Goal: Use online tool/utility: Utilize a website feature to perform a specific function

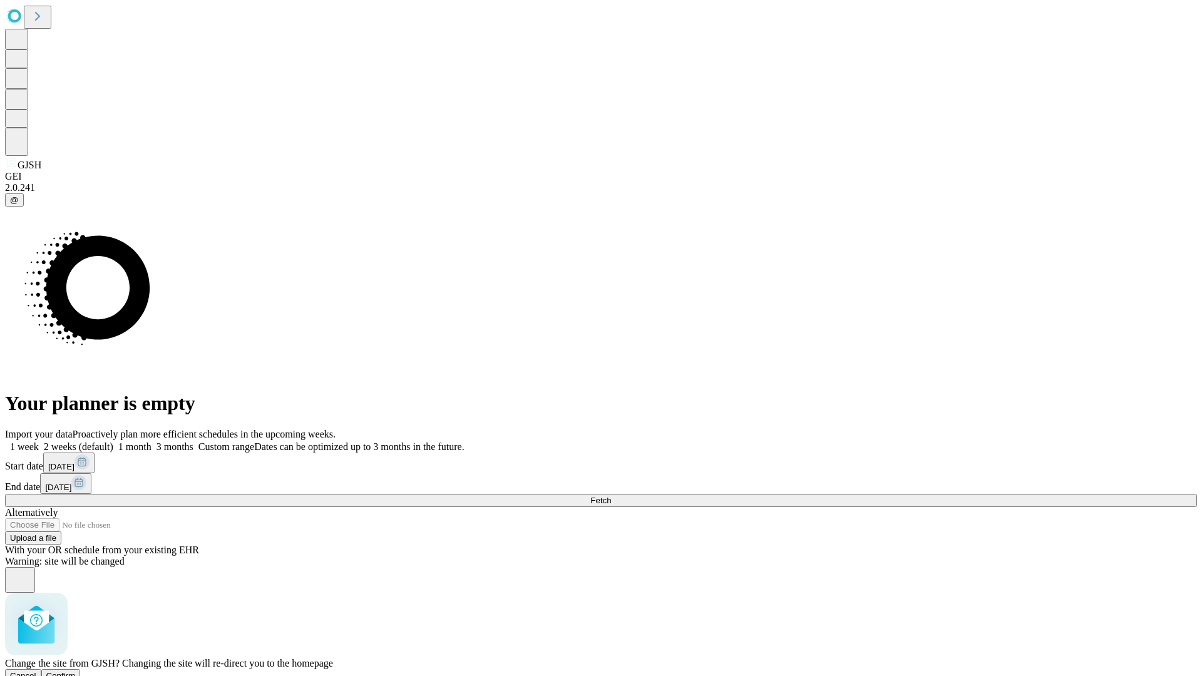
click at [76, 671] on span "Confirm" at bounding box center [60, 675] width 29 height 9
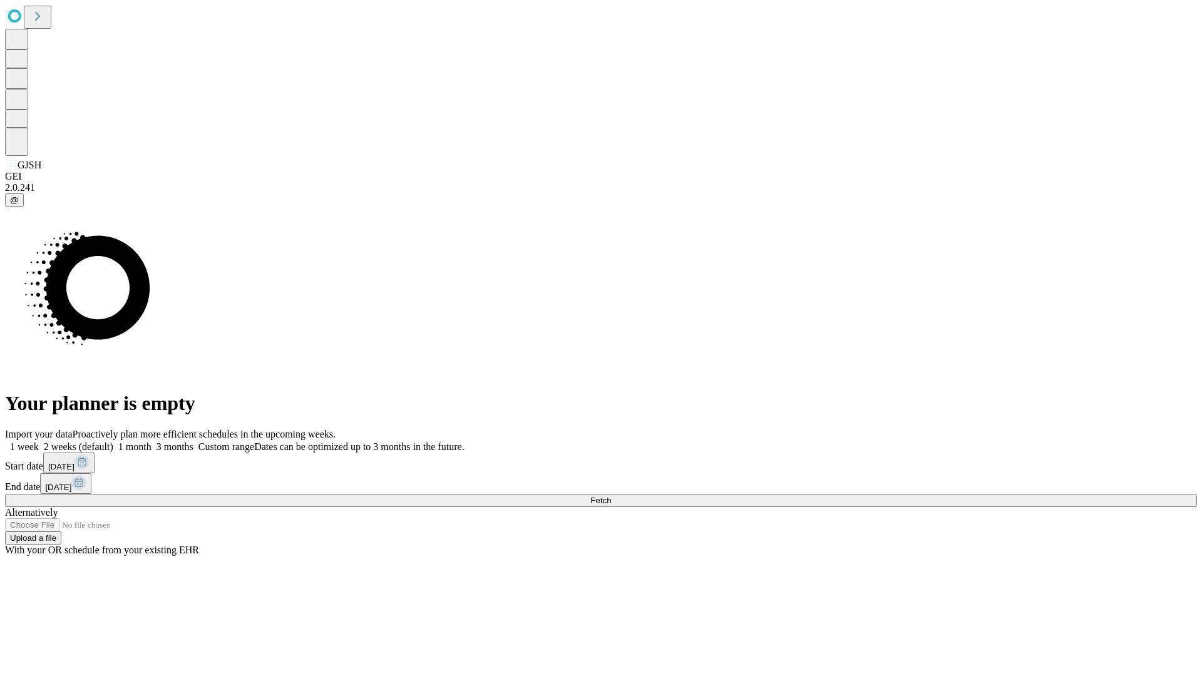
click at [39, 442] on label "1 week" at bounding box center [22, 447] width 34 height 11
click at [611, 496] on span "Fetch" at bounding box center [601, 500] width 21 height 9
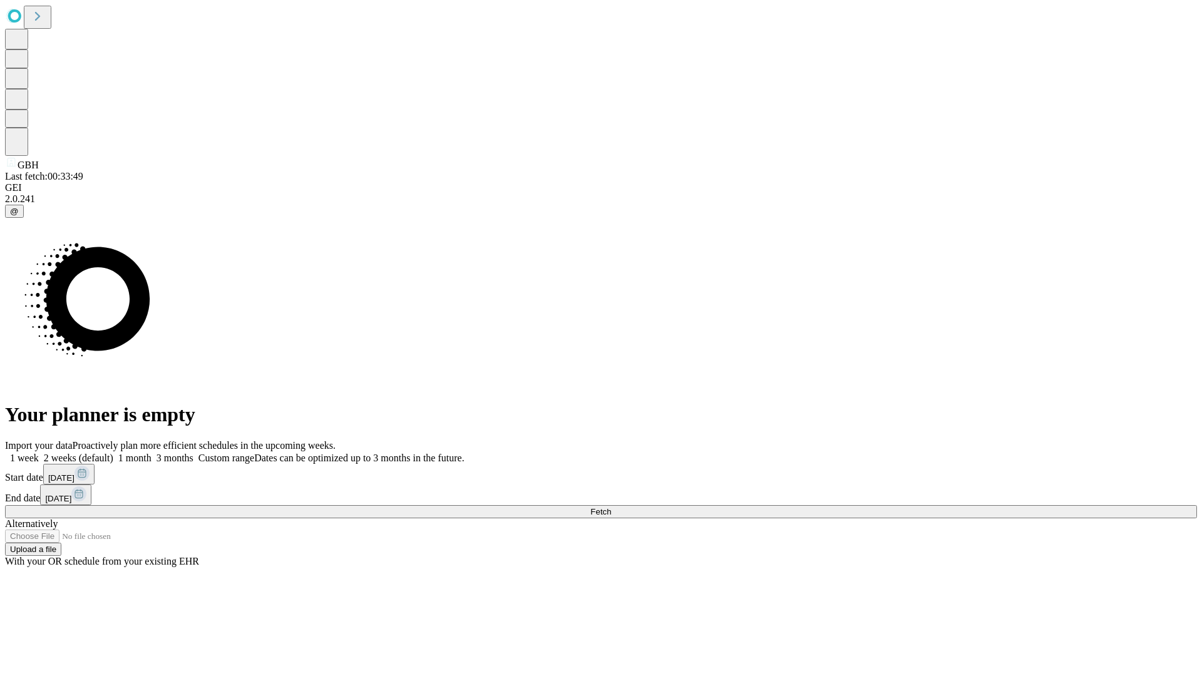
click at [39, 453] on label "1 week" at bounding box center [22, 458] width 34 height 11
click at [611, 507] on span "Fetch" at bounding box center [601, 511] width 21 height 9
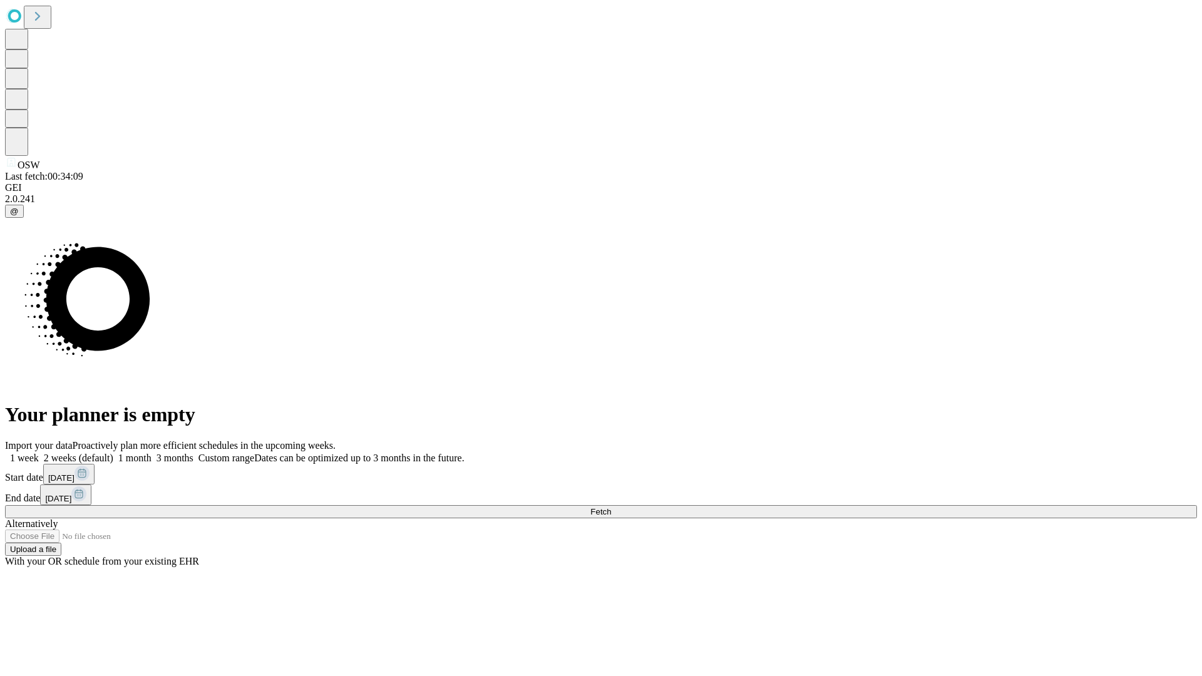
click at [39, 453] on label "1 week" at bounding box center [22, 458] width 34 height 11
click at [611, 507] on span "Fetch" at bounding box center [601, 511] width 21 height 9
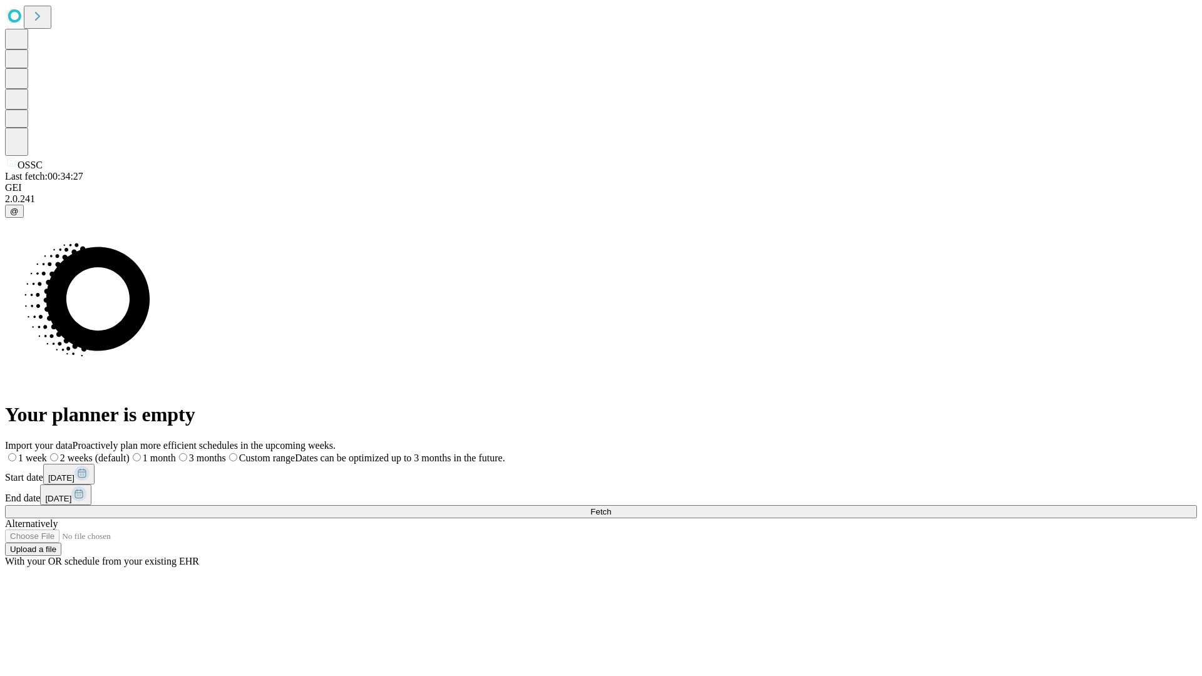
click at [47, 453] on label "1 week" at bounding box center [26, 458] width 42 height 11
click at [611, 507] on span "Fetch" at bounding box center [601, 511] width 21 height 9
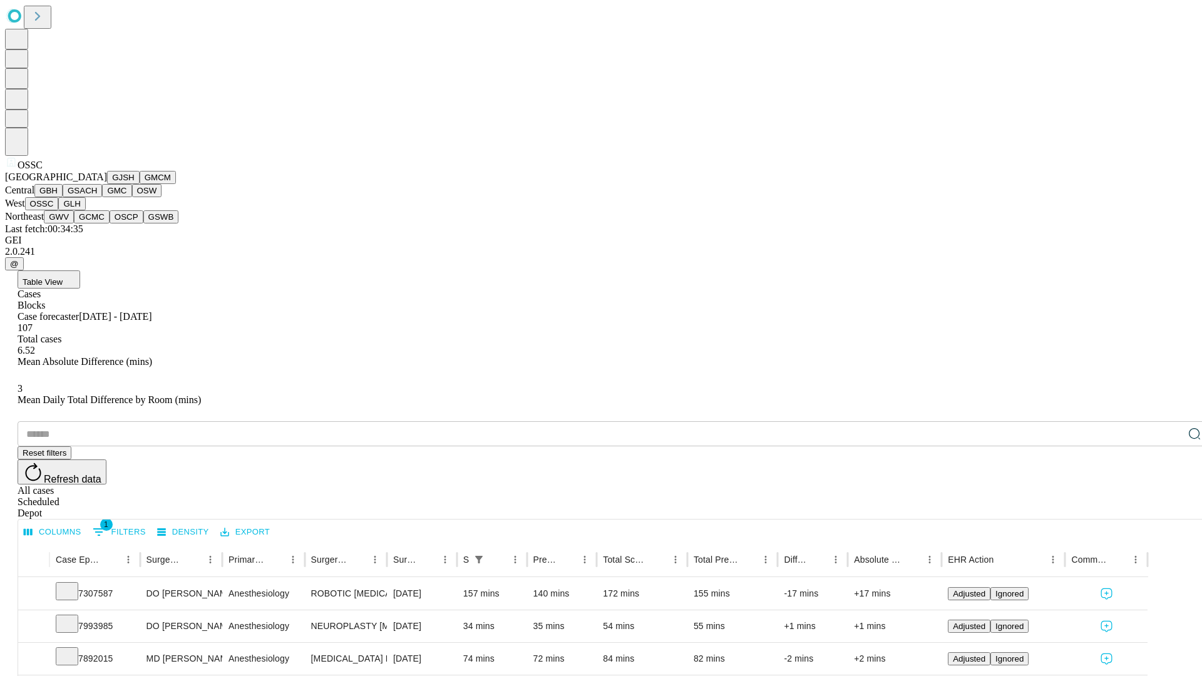
click at [85, 210] on button "GLH" at bounding box center [71, 203] width 27 height 13
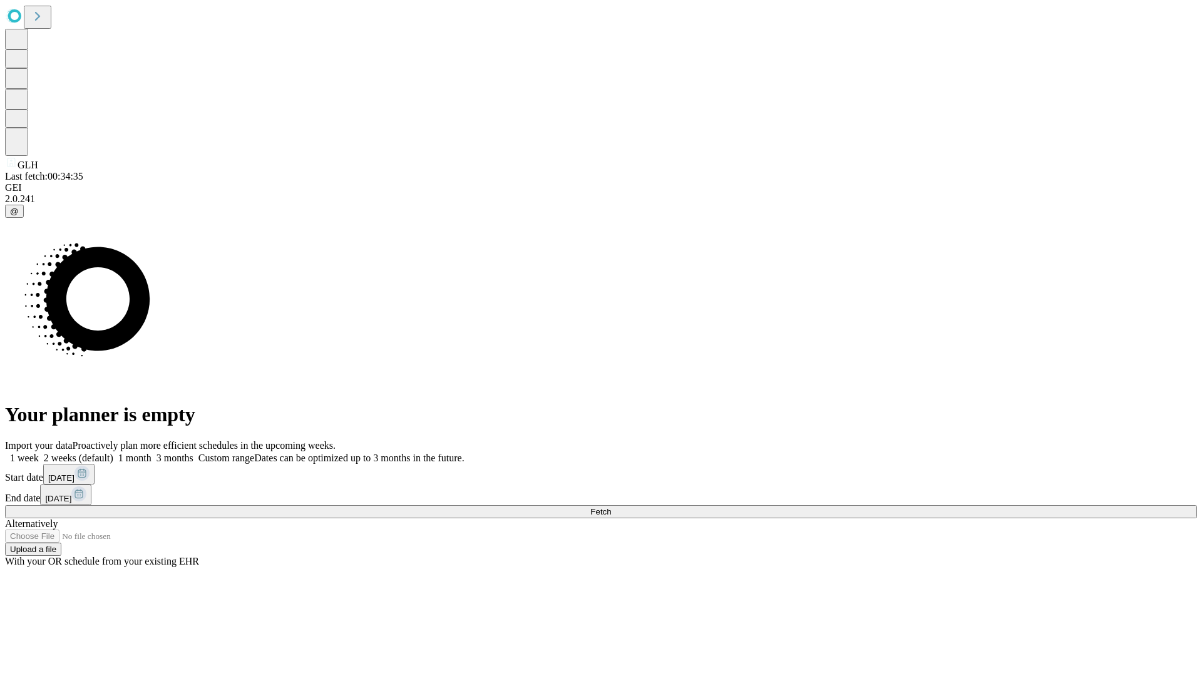
click at [39, 453] on label "1 week" at bounding box center [22, 458] width 34 height 11
click at [611, 507] on span "Fetch" at bounding box center [601, 511] width 21 height 9
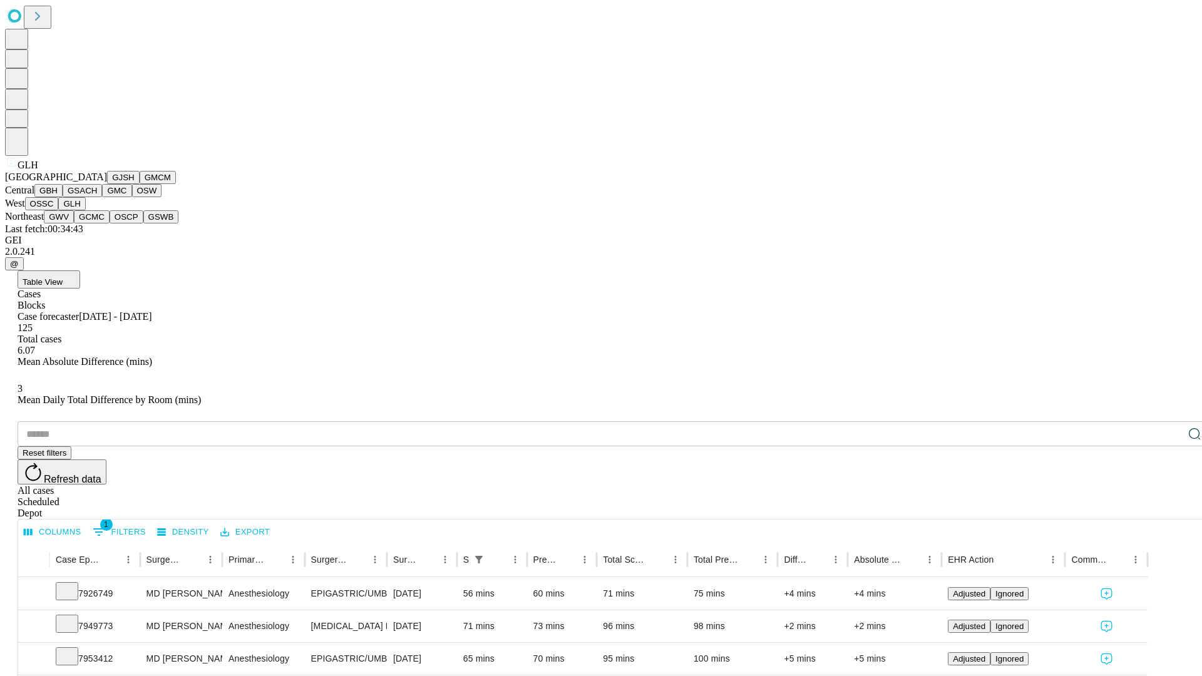
click at [74, 224] on button "GWV" at bounding box center [59, 216] width 30 height 13
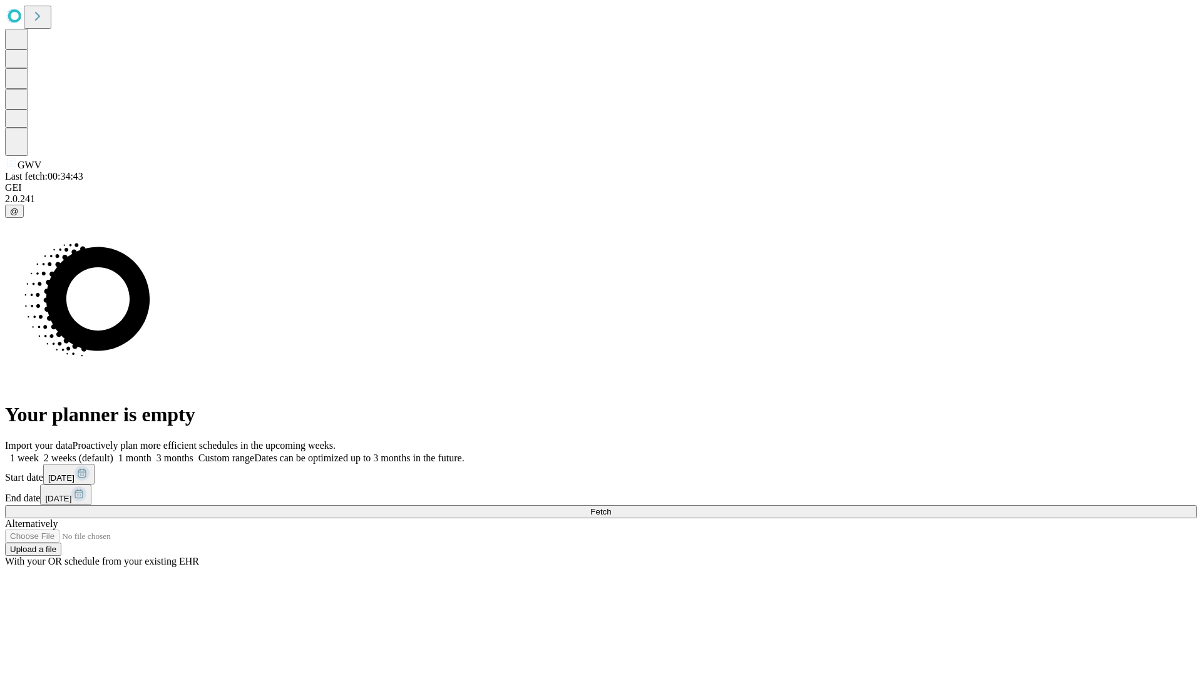
click at [39, 453] on label "1 week" at bounding box center [22, 458] width 34 height 11
click at [611, 507] on span "Fetch" at bounding box center [601, 511] width 21 height 9
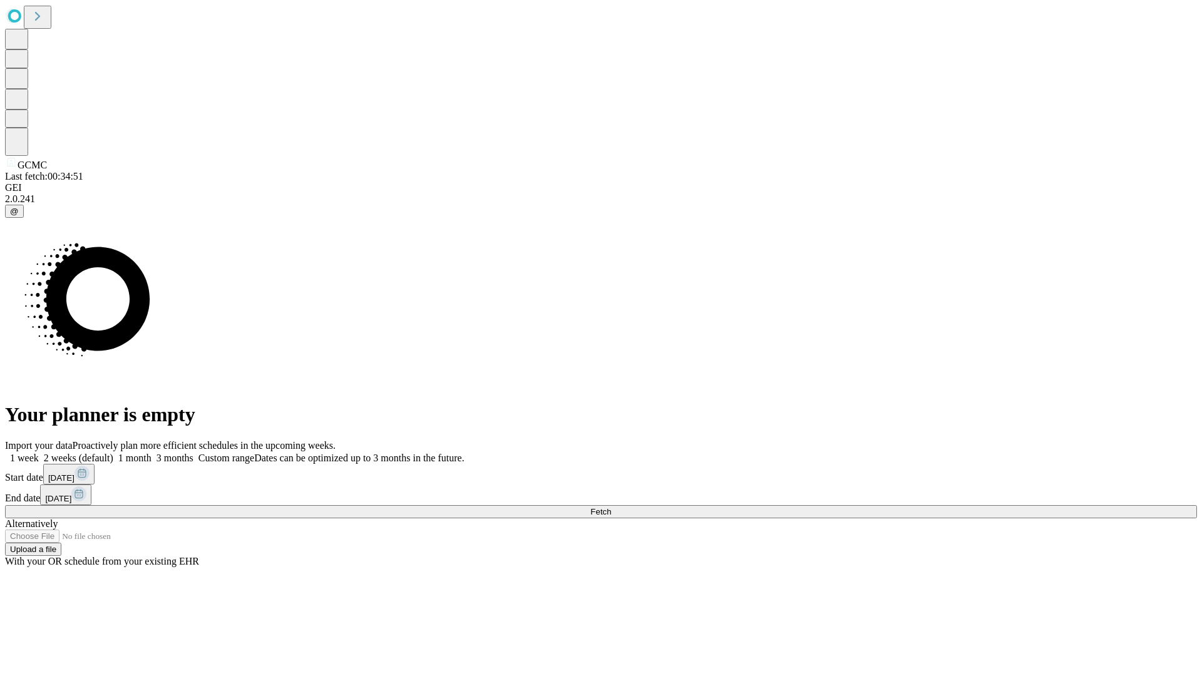
click at [611, 507] on span "Fetch" at bounding box center [601, 511] width 21 height 9
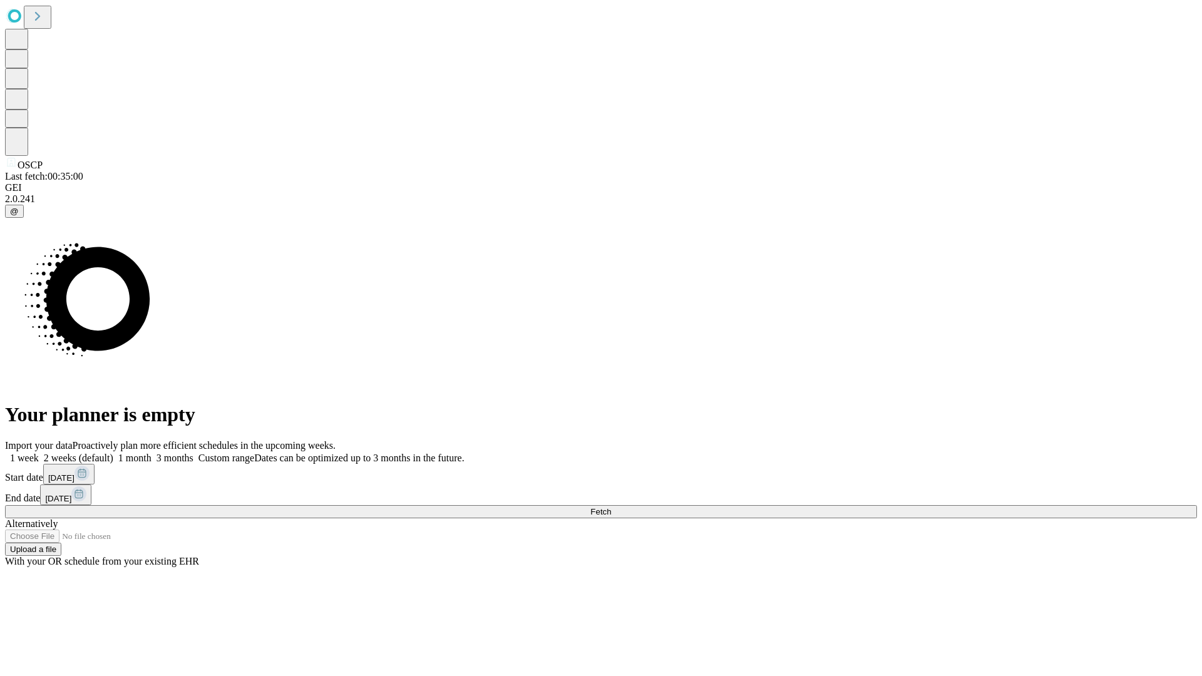
click at [39, 453] on label "1 week" at bounding box center [22, 458] width 34 height 11
click at [611, 507] on span "Fetch" at bounding box center [601, 511] width 21 height 9
